Goal: Information Seeking & Learning: Learn about a topic

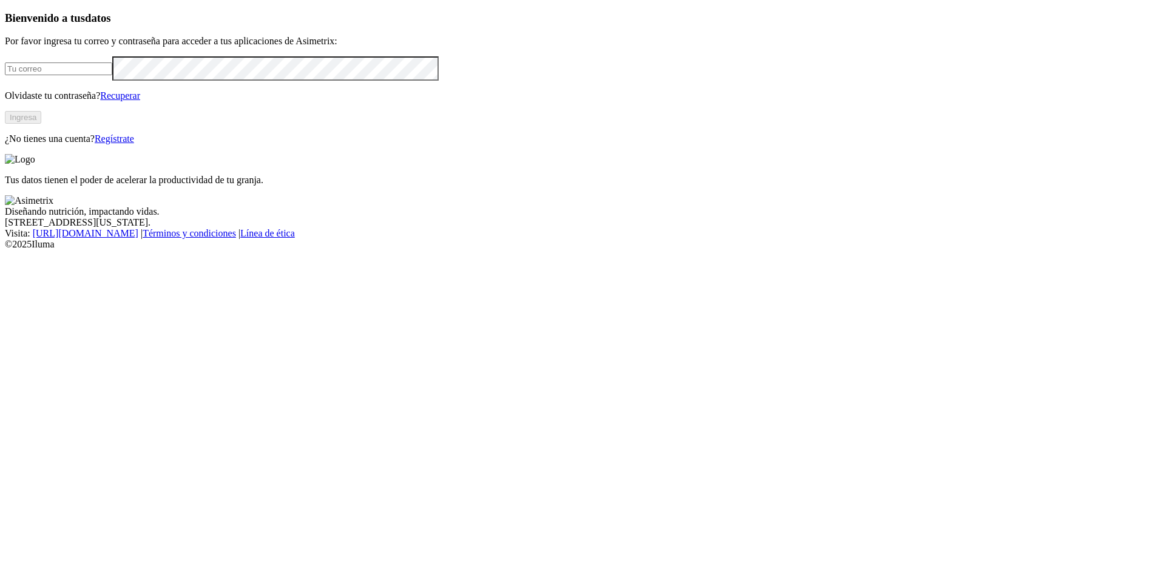
click at [112, 75] on input "email" at bounding box center [58, 68] width 107 height 13
type input "[PERSON_NAME][EMAIL_ADDRESS][PERSON_NAME][DOMAIN_NAME]"
click at [41, 124] on button "Ingresa" at bounding box center [23, 117] width 36 height 13
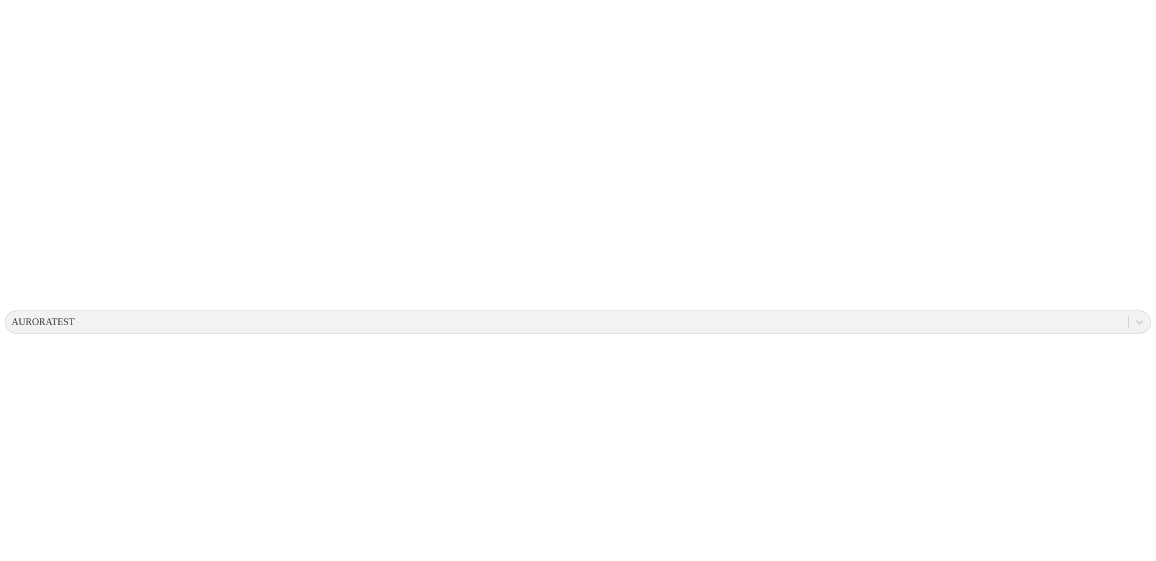
scroll to position [190, 0]
